Goal: Information Seeking & Learning: Learn about a topic

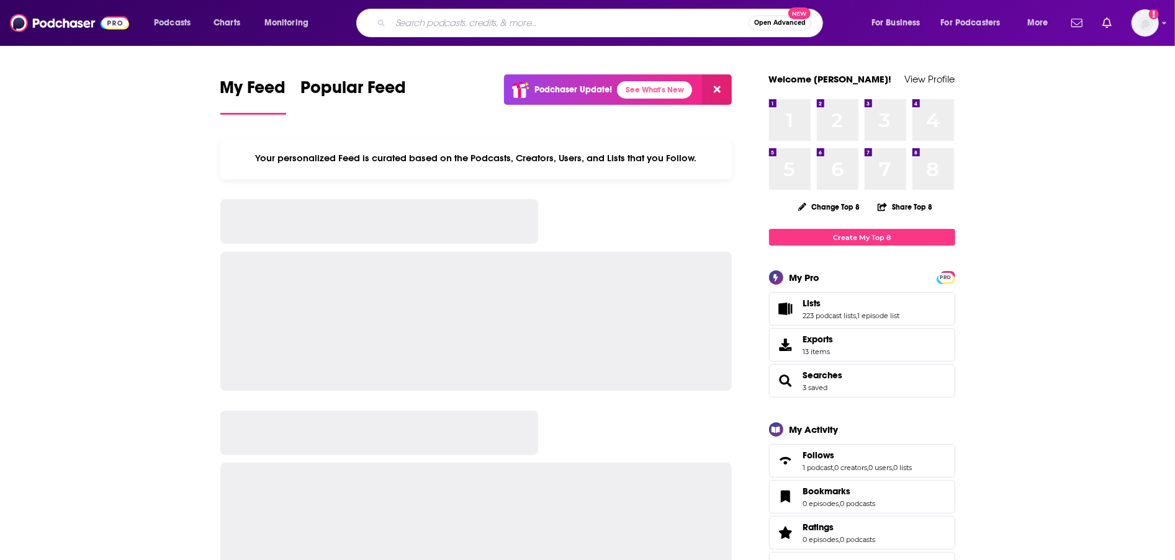
click at [549, 29] on input "Search podcasts, credits, & more..." at bounding box center [569, 23] width 358 height 20
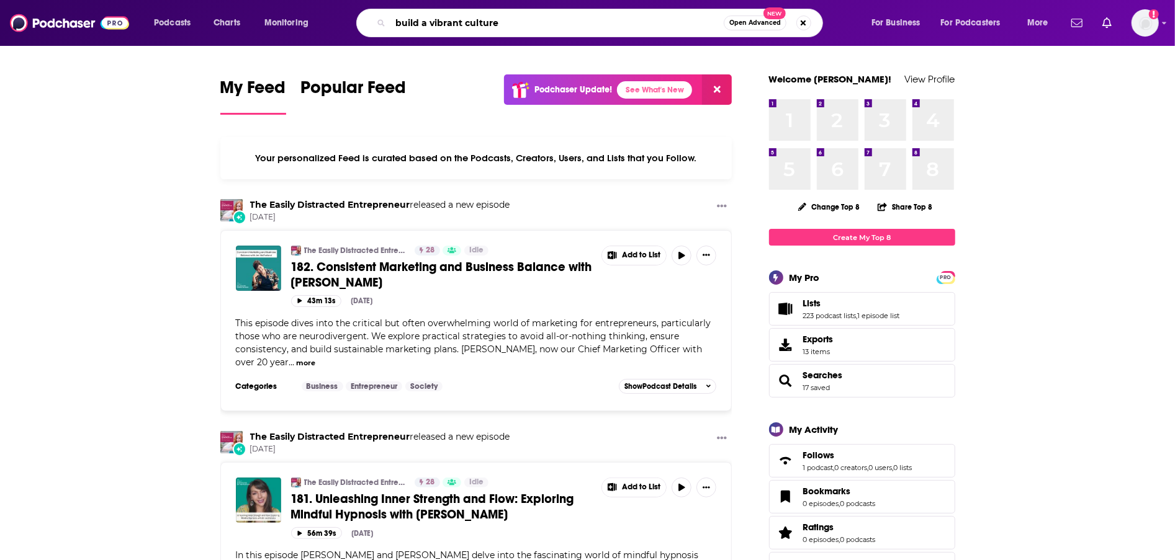
type input "build a vibrant culture"
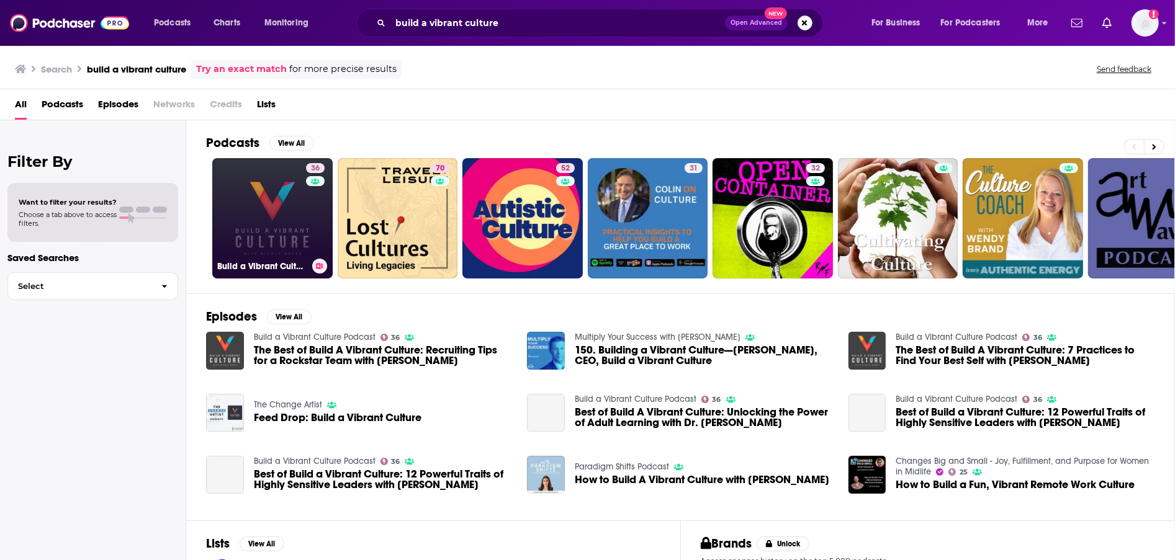
click at [238, 210] on link "36 Build a Vibrant Culture Podcast" at bounding box center [272, 218] width 120 height 120
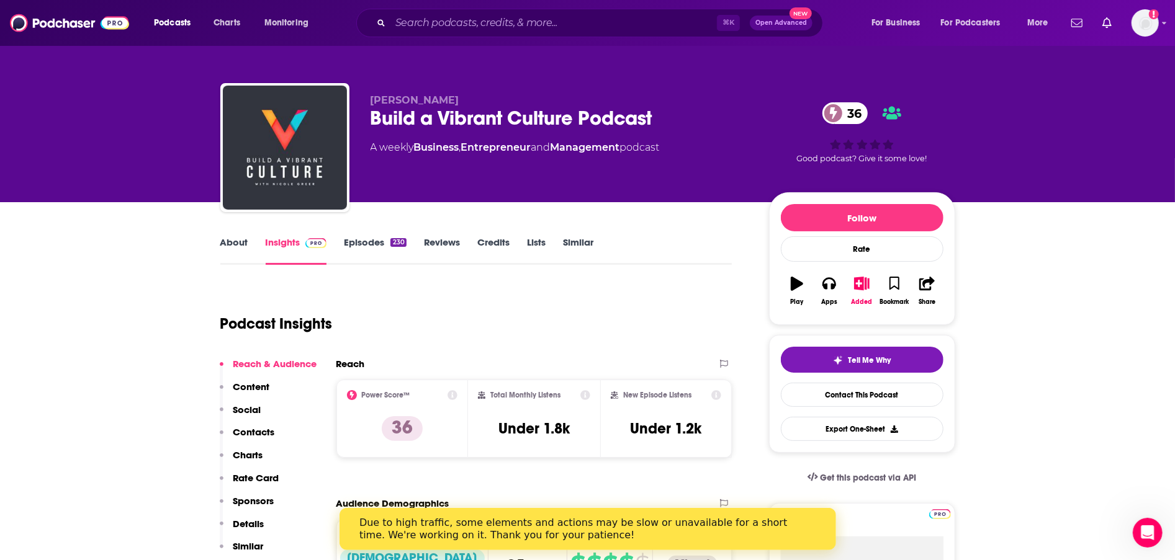
click at [615, 37] on div "Podcasts Charts Monitoring ⌘ K Open Advanced New For Business For Podcasters Mo…" at bounding box center [587, 23] width 1175 height 46
click at [603, 21] on input "Search podcasts, credits, & more..." at bounding box center [553, 23] width 326 height 20
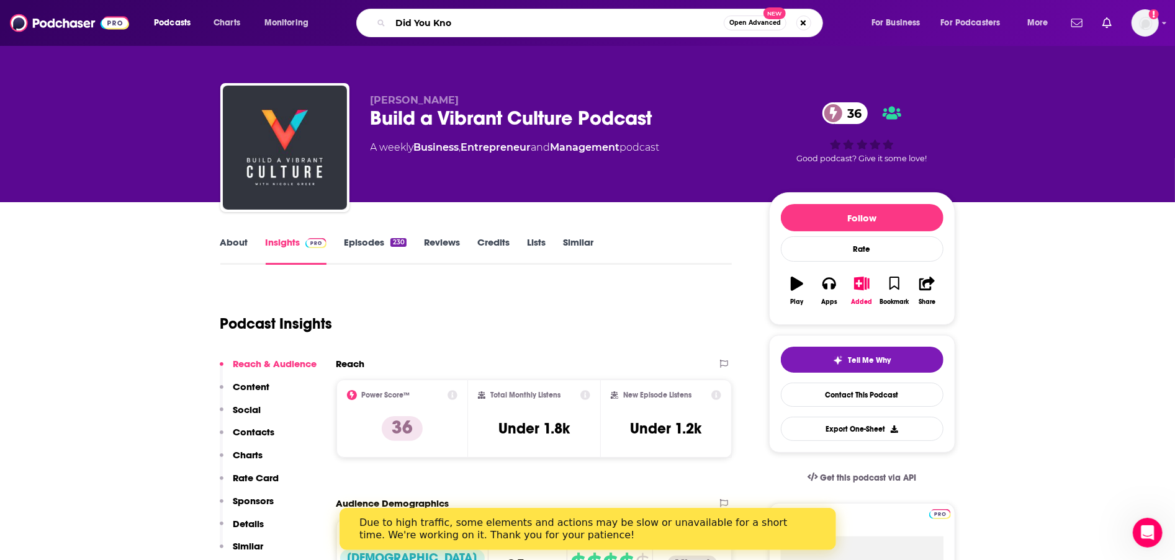
type input "Did You Know"
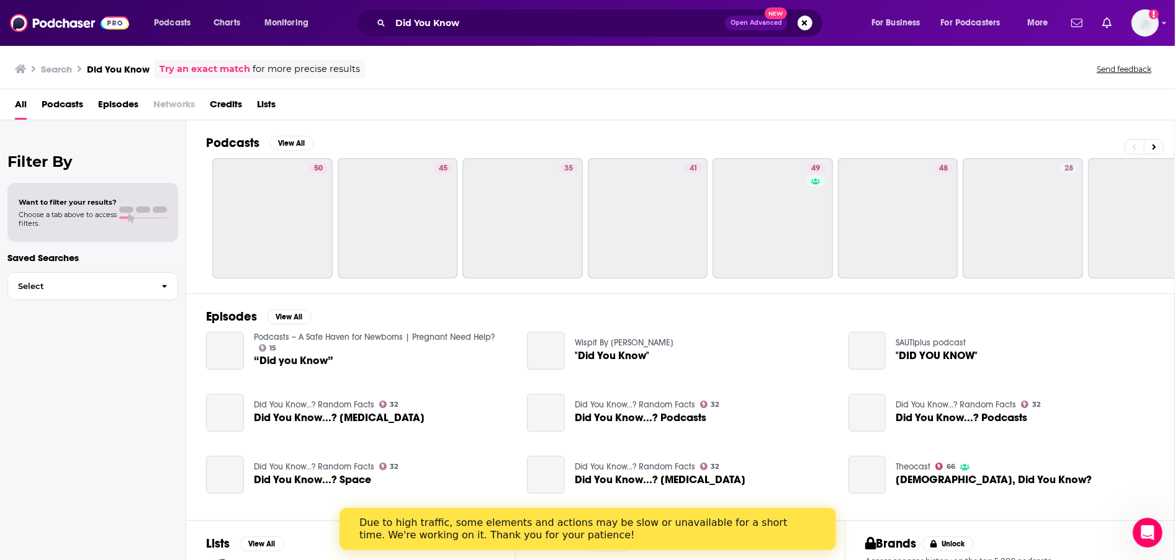
click at [572, 11] on div "Did You Know Open Advanced New" at bounding box center [589, 23] width 467 height 29
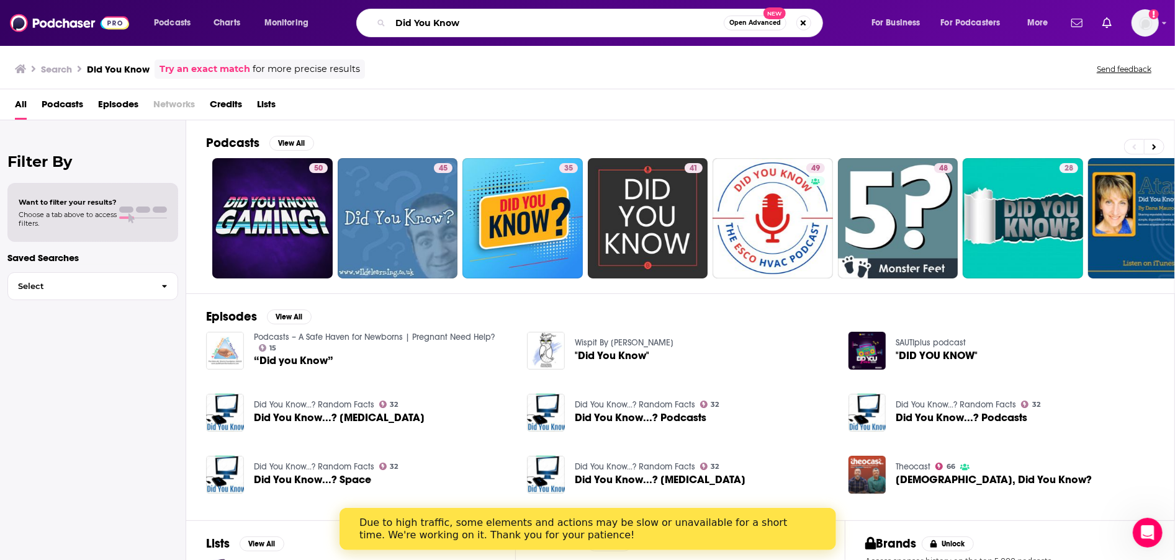
click at [568, 20] on input "Did You Know" at bounding box center [556, 23] width 333 height 20
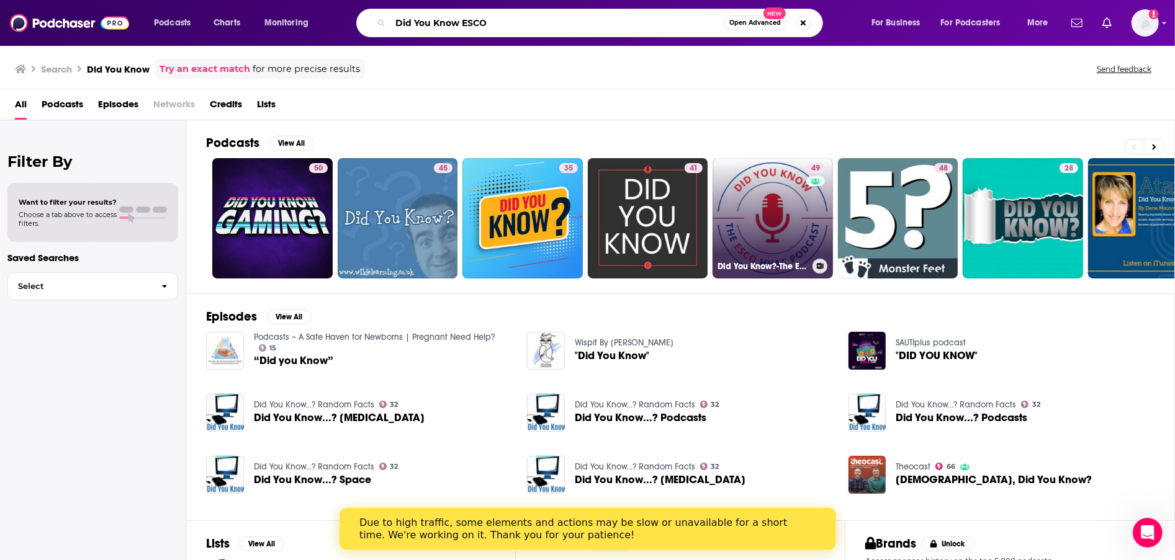
type input "Did You Know ESCO"
click at [771, 209] on link "49 Did You Know?-The ESCO HVAC Podcast" at bounding box center [772, 218] width 120 height 120
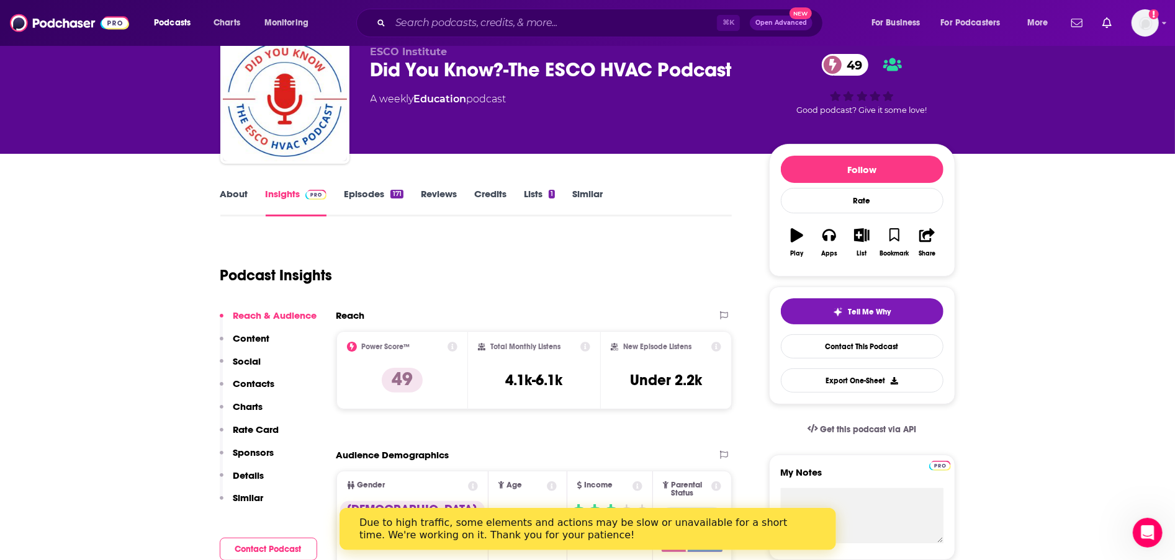
scroll to position [87, 0]
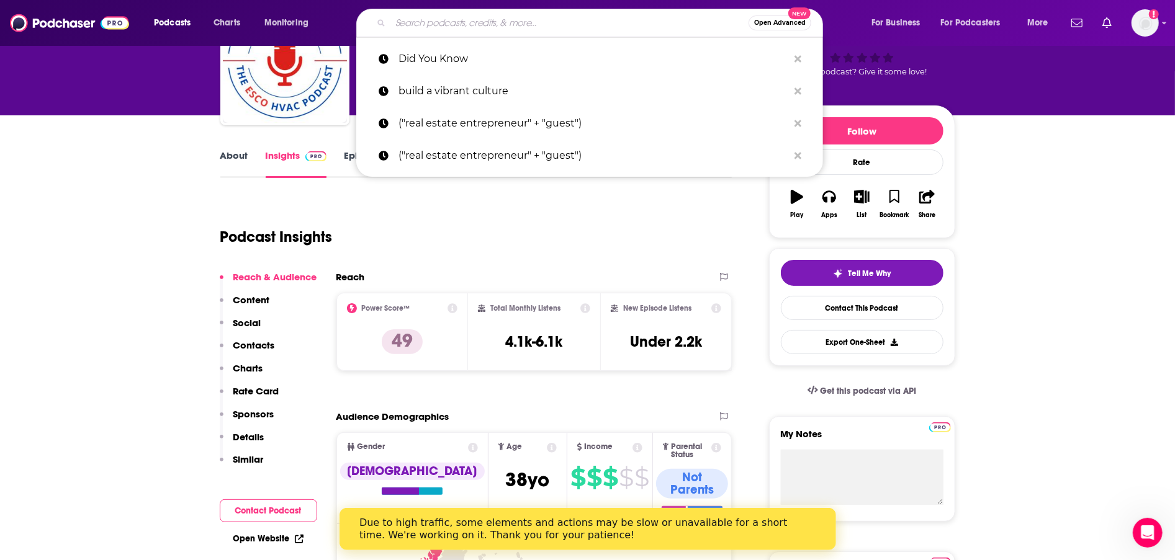
click at [456, 25] on input "Search podcasts, credits, & more..." at bounding box center [569, 23] width 358 height 20
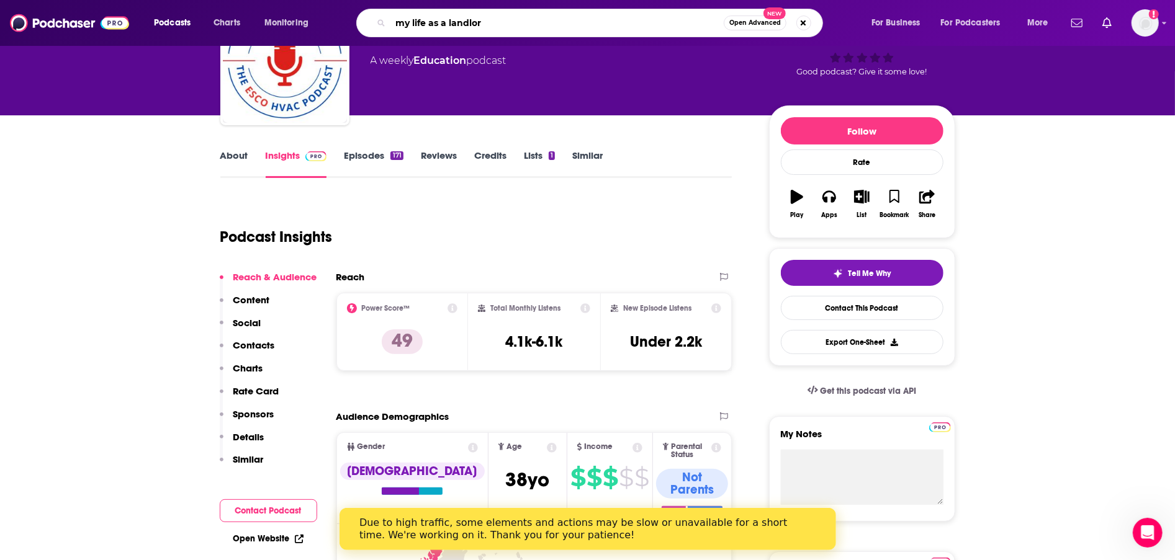
type input "my life as a landlord"
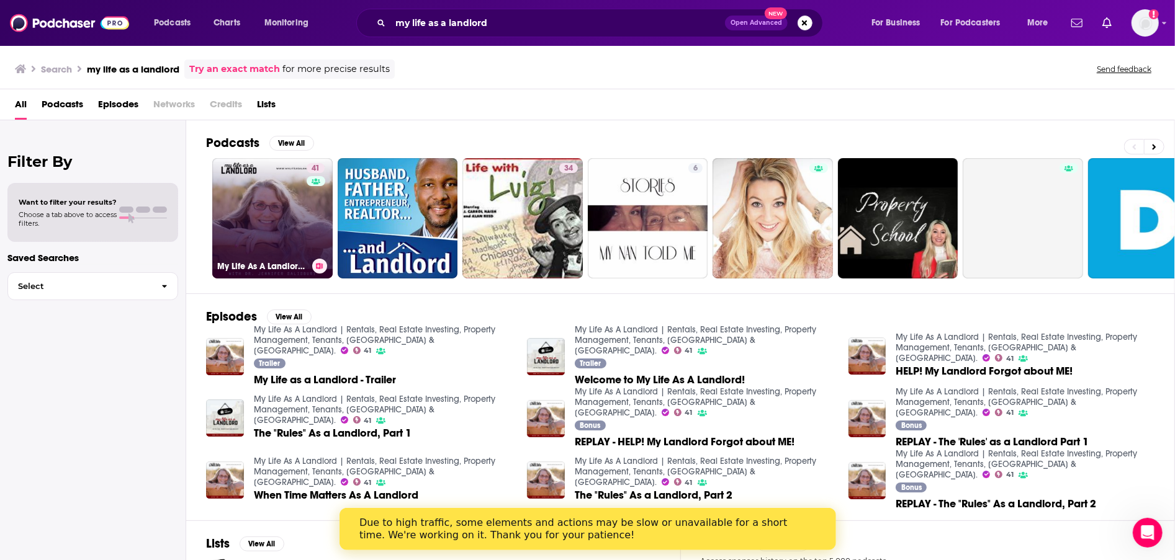
click at [285, 214] on link "41 My Life As A Landlord | Rentals, Real Estate Investing, Property Management,…" at bounding box center [272, 218] width 120 height 120
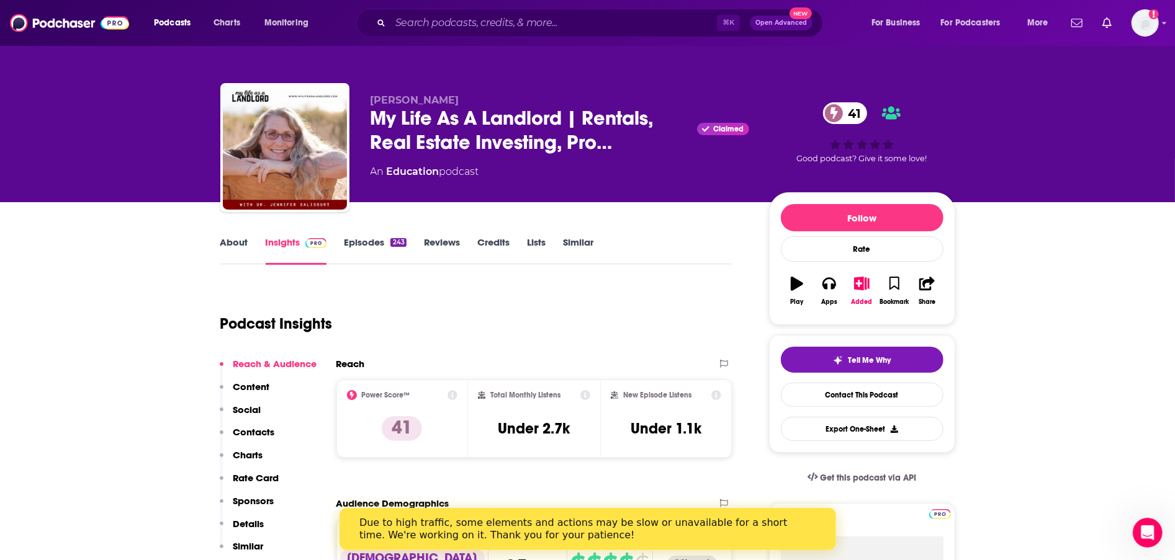
scroll to position [45, 0]
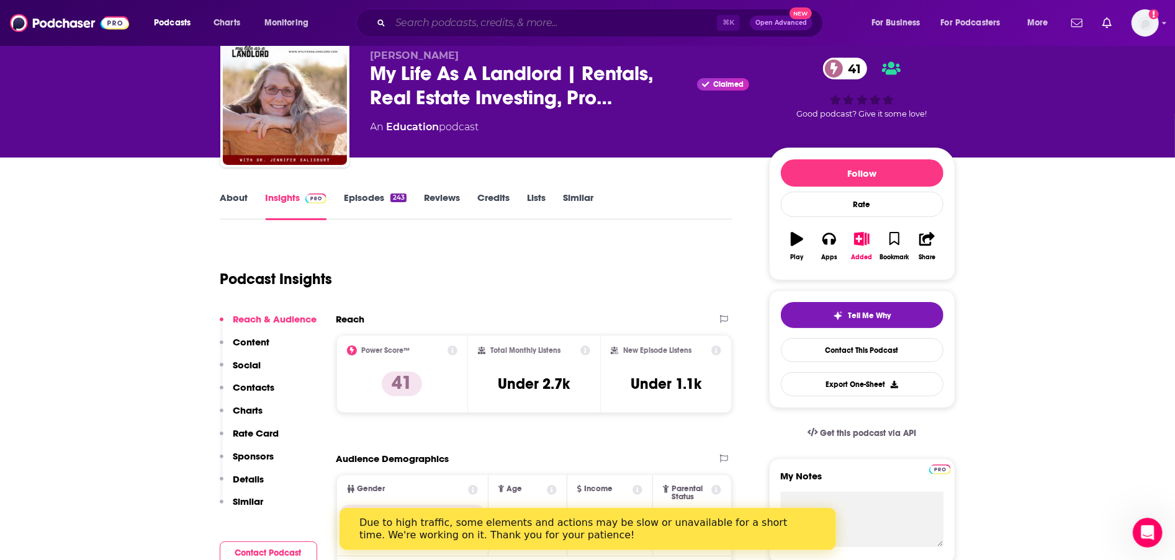
click at [694, 17] on input "Search podcasts, credits, & more..." at bounding box center [553, 23] width 326 height 20
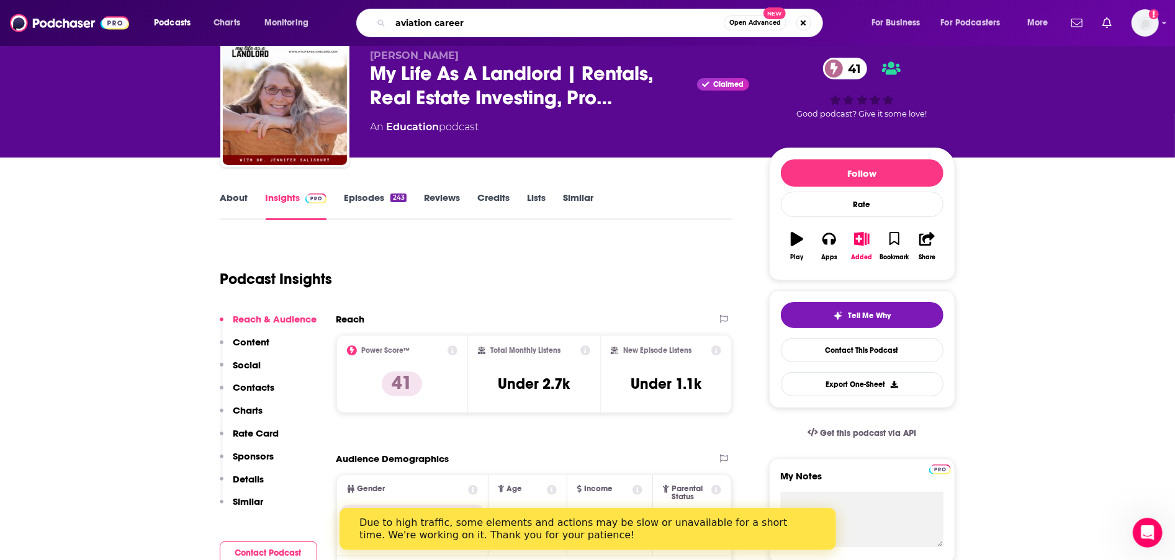
type input "aviation careers"
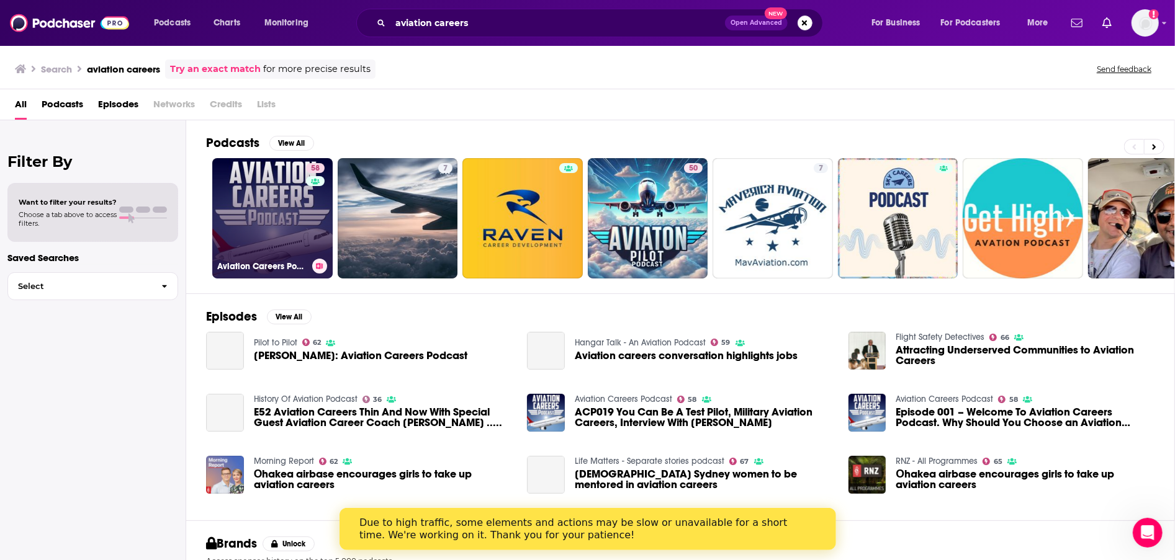
click at [289, 172] on link "58 Aviation Careers Podcast" at bounding box center [272, 218] width 120 height 120
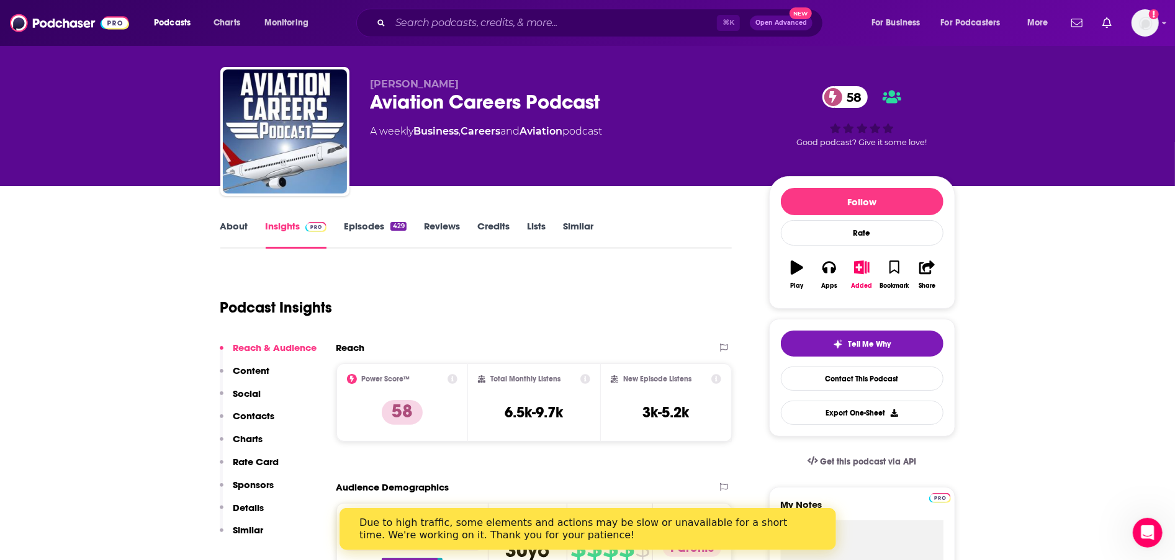
scroll to position [51, 0]
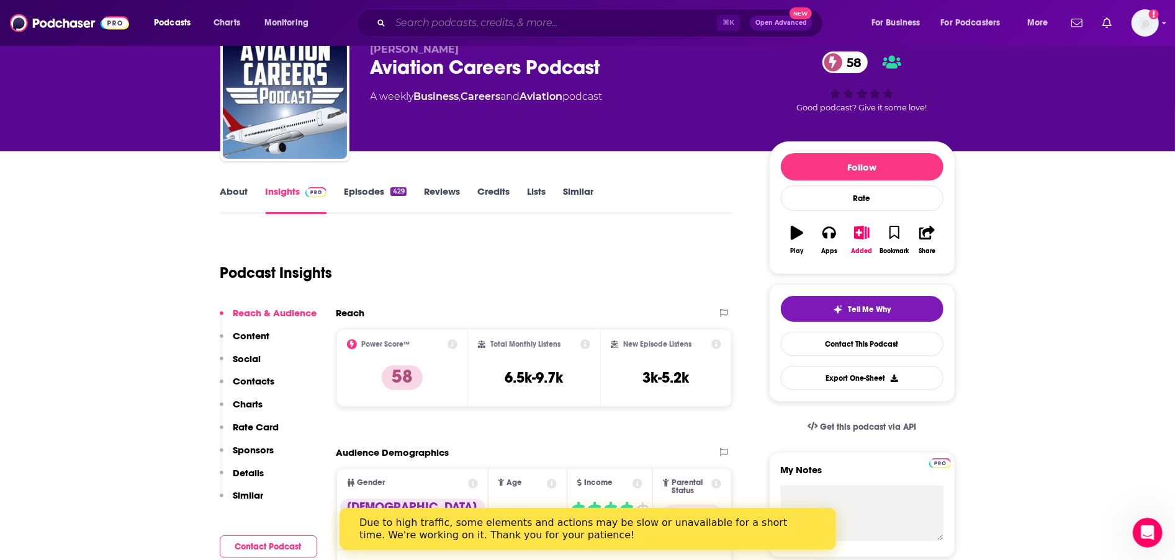
click at [506, 17] on input "Search podcasts, credits, & more..." at bounding box center [553, 23] width 326 height 20
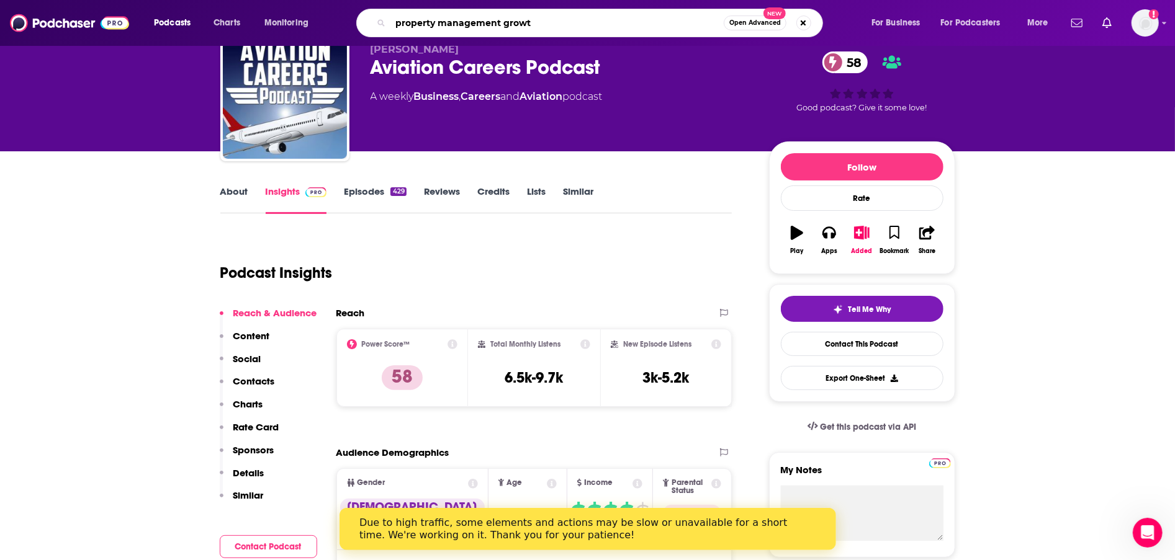
type input "property management growth"
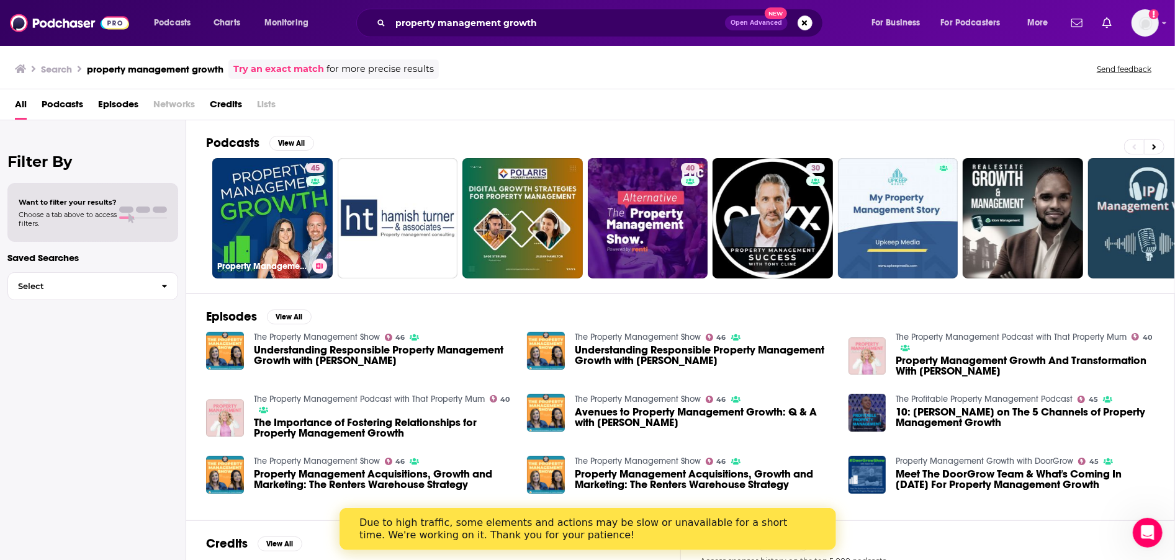
click at [270, 187] on link "45 Property Management Growth with DoorGrow" at bounding box center [272, 218] width 120 height 120
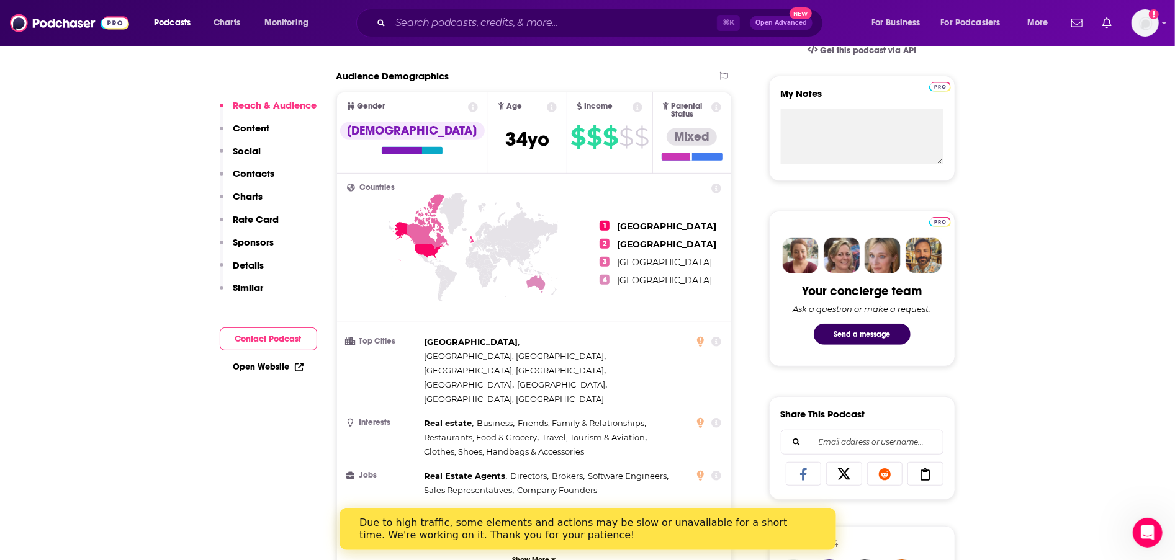
scroll to position [711, 0]
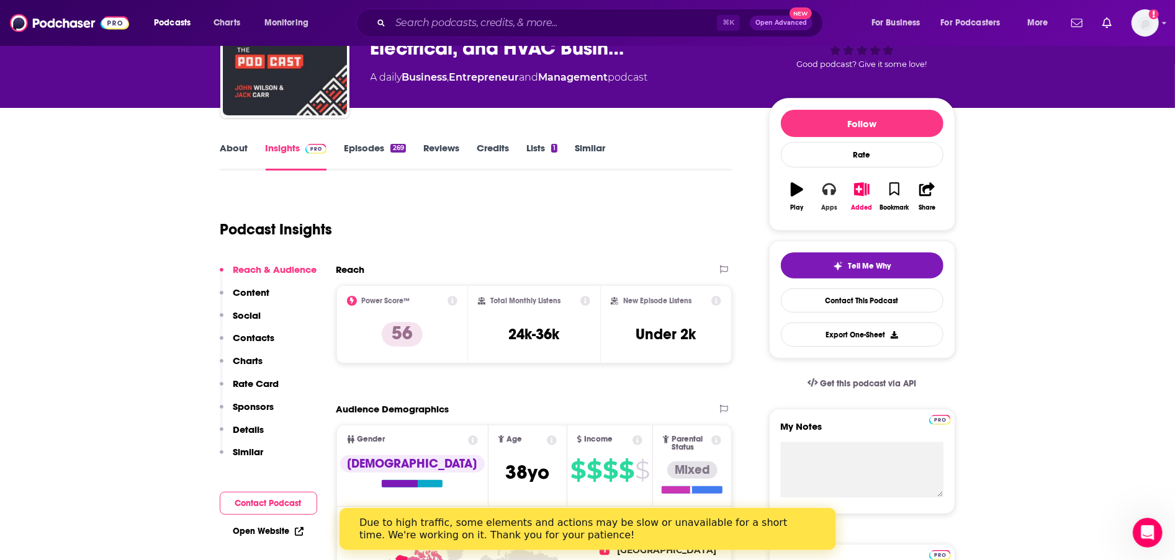
click at [824, 198] on button "Apps" at bounding box center [829, 196] width 32 height 45
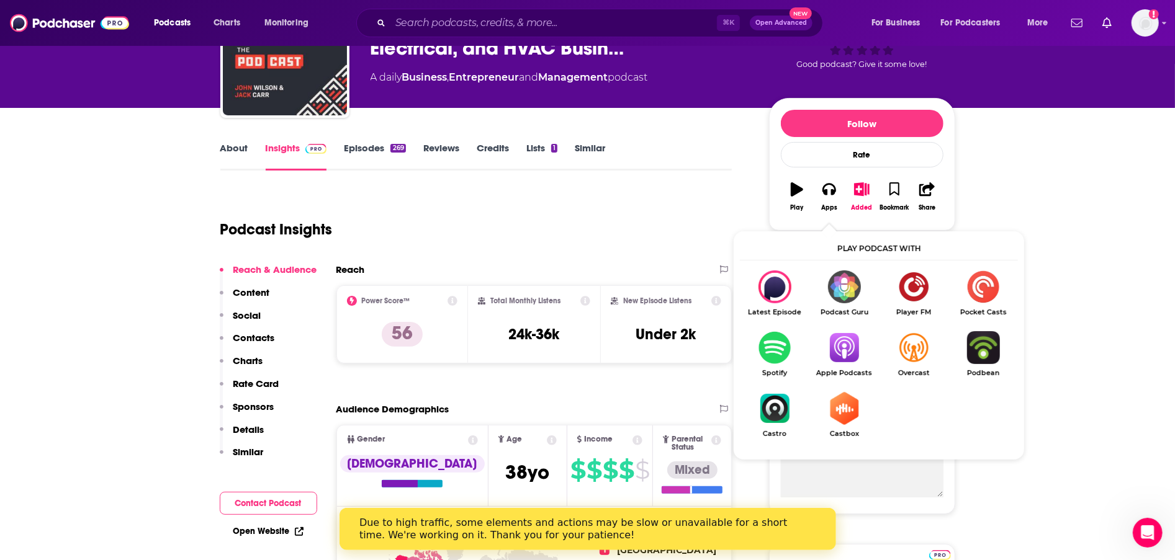
click at [840, 356] on img "Show Listen On dropdown" at bounding box center [844, 347] width 70 height 33
